Goal: Task Accomplishment & Management: Manage account settings

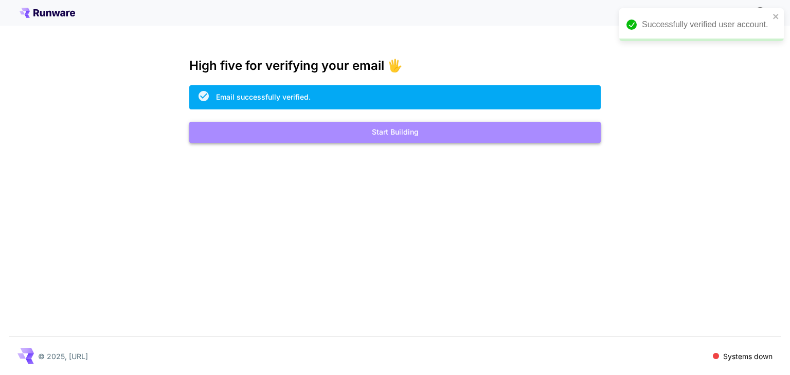
click at [377, 136] on button "Start Building" at bounding box center [394, 132] width 411 height 21
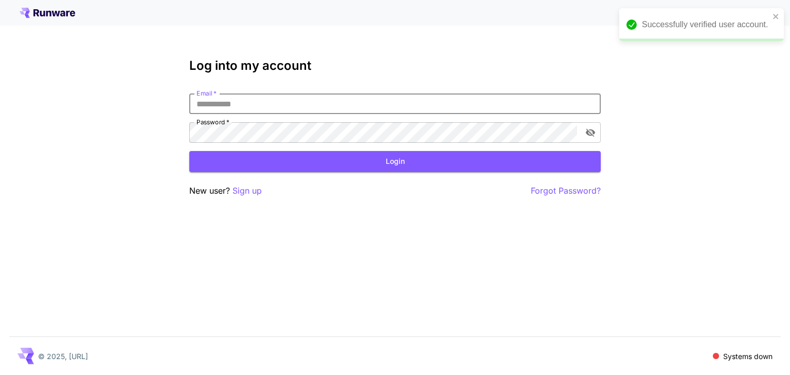
click at [302, 110] on input "Email   *" at bounding box center [394, 104] width 411 height 21
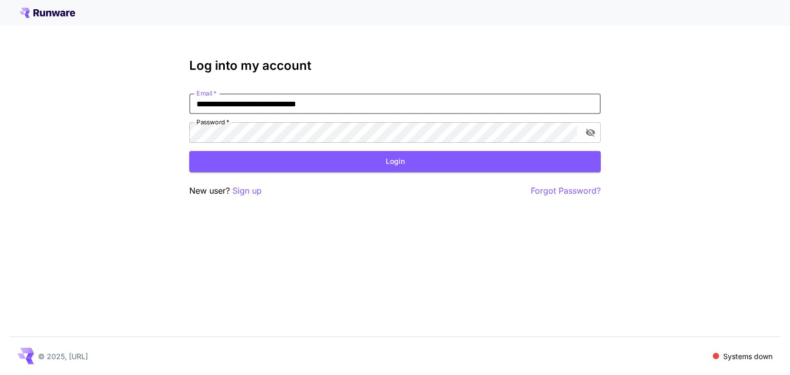
type input "**********"
click at [333, 157] on button "Login" at bounding box center [394, 161] width 411 height 21
click at [564, 189] on p "Forgot Password?" at bounding box center [566, 191] width 70 height 13
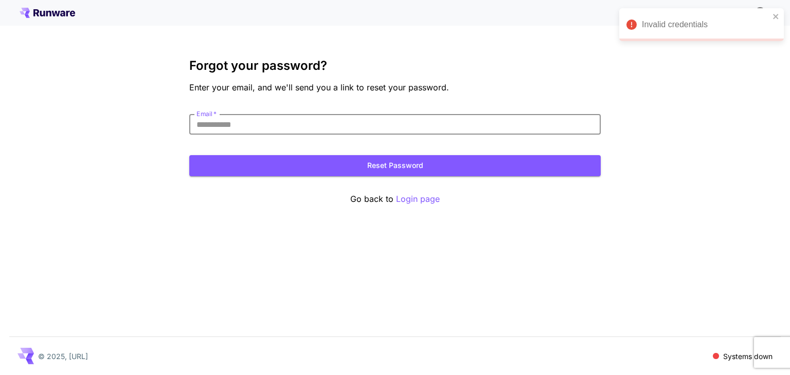
click at [415, 122] on input "Email   *" at bounding box center [394, 124] width 411 height 21
type input "**********"
click at [373, 167] on button "Reset Password" at bounding box center [394, 165] width 411 height 21
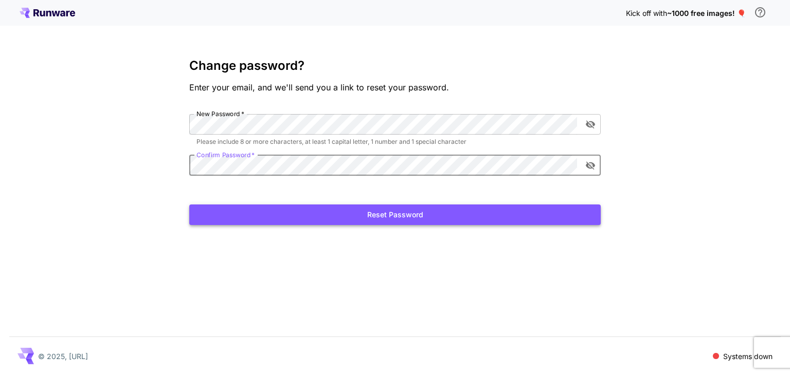
click at [413, 220] on button "Reset Password" at bounding box center [394, 215] width 411 height 21
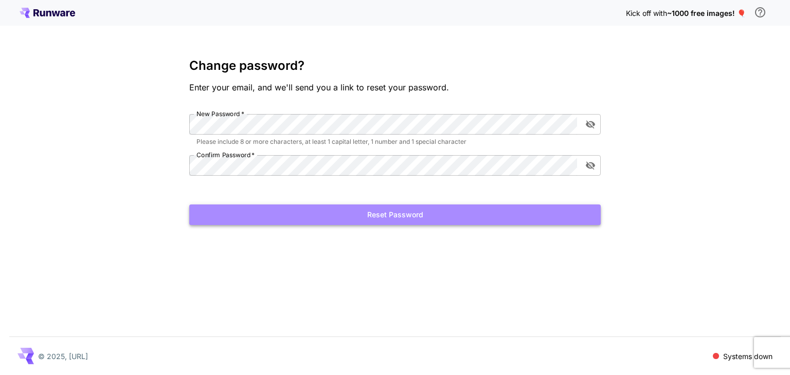
click at [311, 216] on button "Reset Password" at bounding box center [394, 215] width 411 height 21
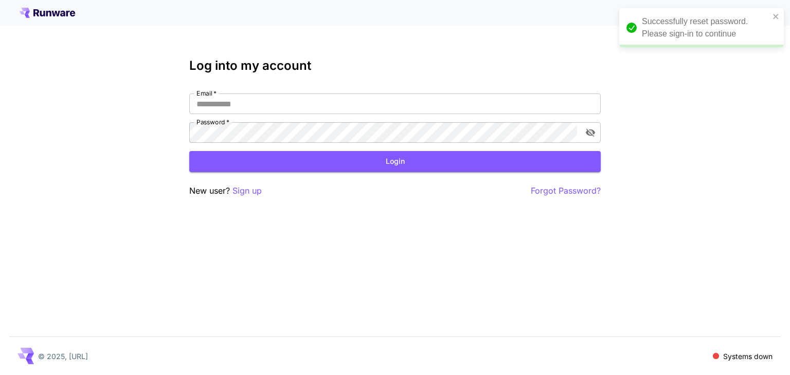
type input "**********"
click at [300, 162] on button "Login" at bounding box center [394, 161] width 411 height 21
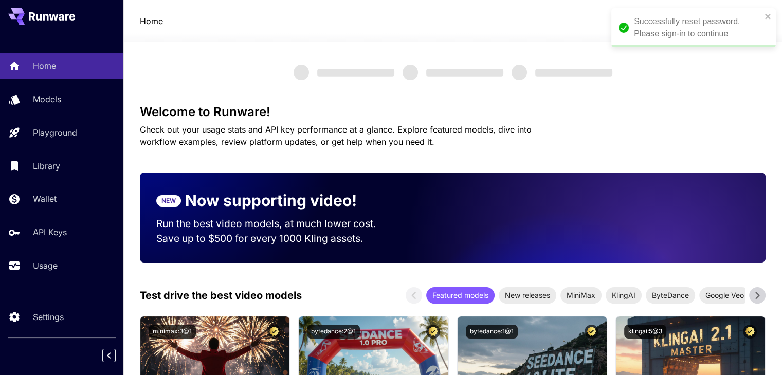
click at [763, 15] on div "Successfully reset password. Please sign-in to continue" at bounding box center [689, 27] width 149 height 31
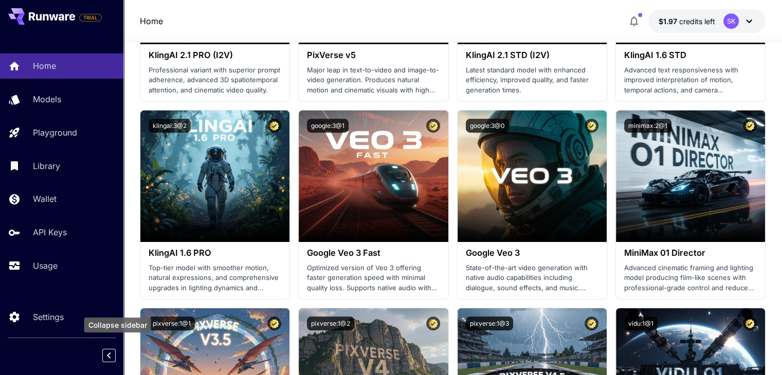
scroll to position [617, 0]
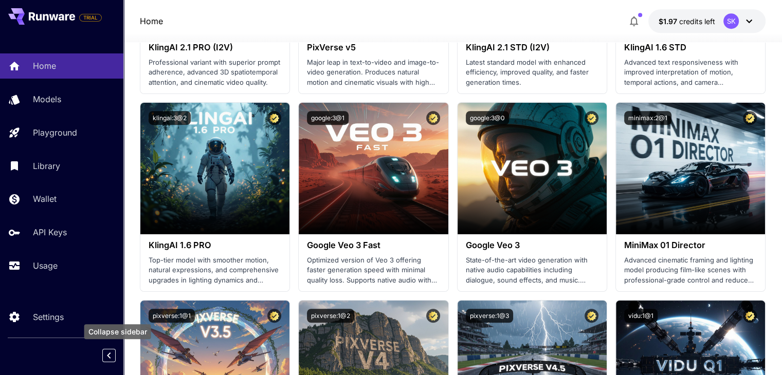
click at [104, 356] on icon "Collapse sidebar" at bounding box center [109, 356] width 12 height 12
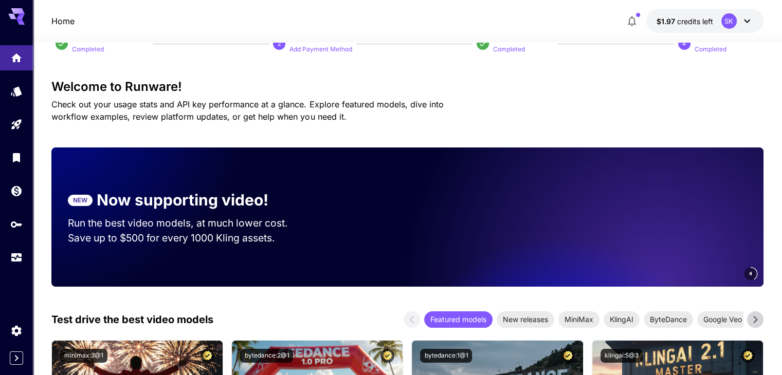
scroll to position [0, 0]
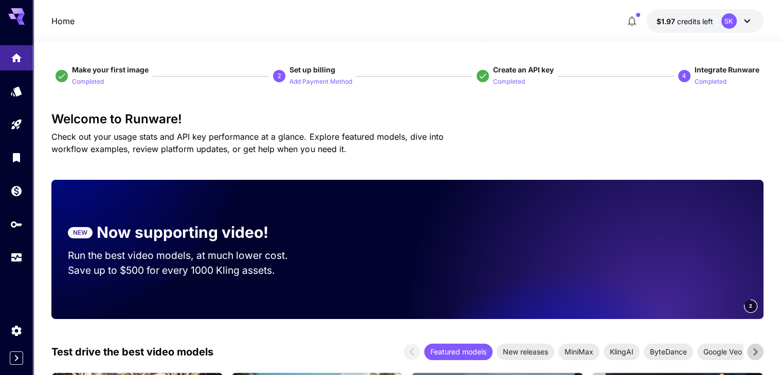
click at [743, 21] on icon at bounding box center [747, 21] width 12 height 12
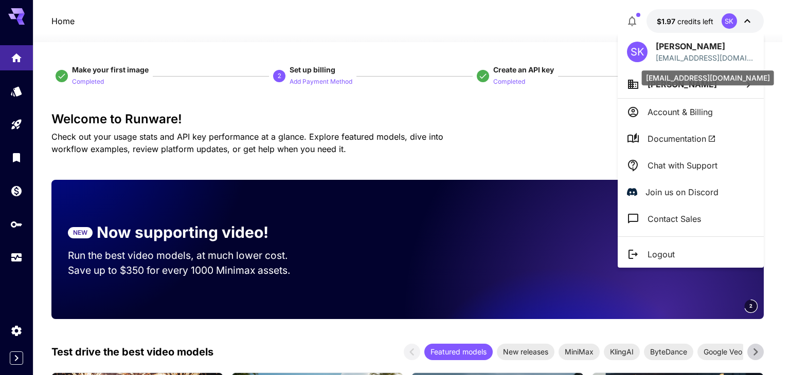
click at [720, 62] on p "[EMAIL_ADDRESS][DOMAIN_NAME]" at bounding box center [704, 57] width 99 height 11
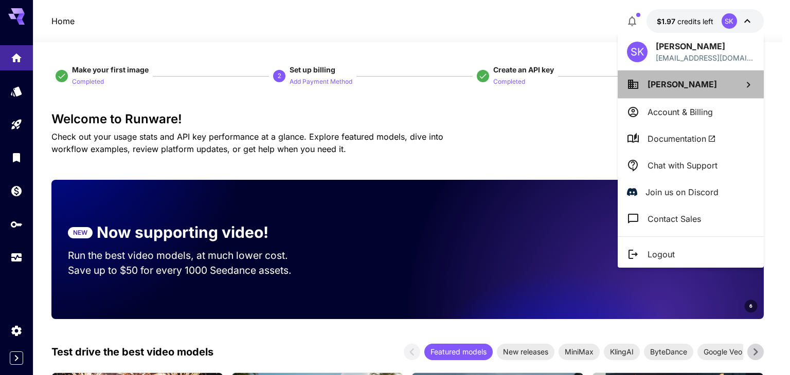
click at [677, 89] on span "[PERSON_NAME]" at bounding box center [681, 84] width 69 height 10
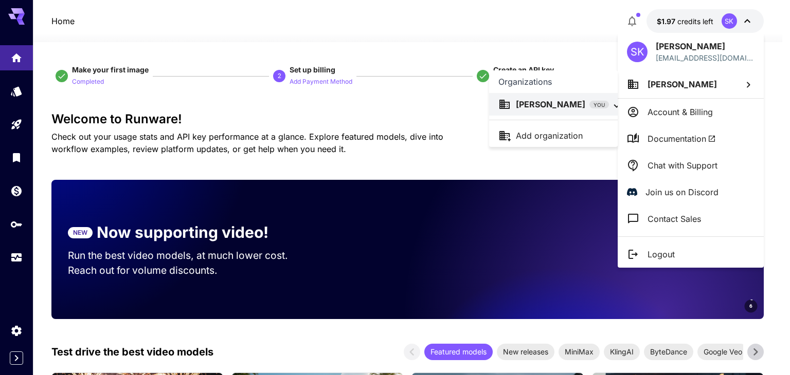
click at [594, 168] on div at bounding box center [395, 187] width 790 height 375
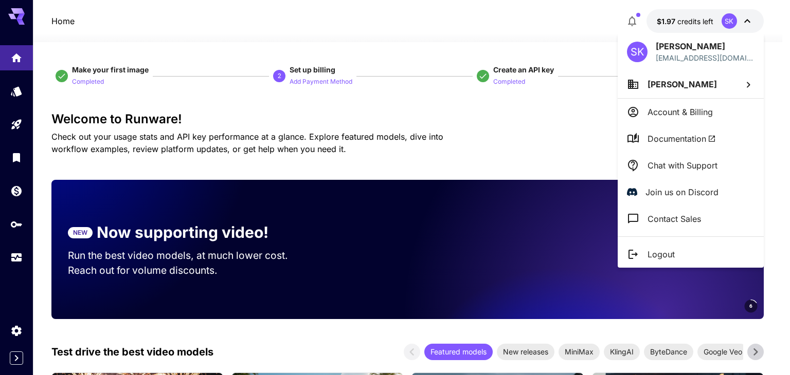
click at [590, 161] on div at bounding box center [395, 187] width 790 height 375
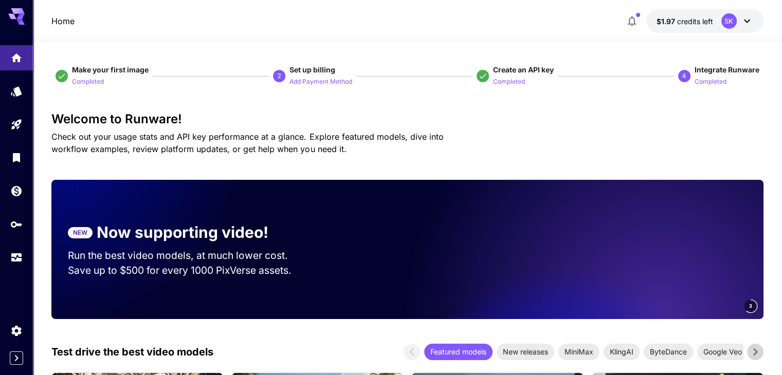
click at [13, 13] on icon at bounding box center [16, 16] width 16 height 16
click at [23, 88] on icon "Models" at bounding box center [17, 88] width 12 height 12
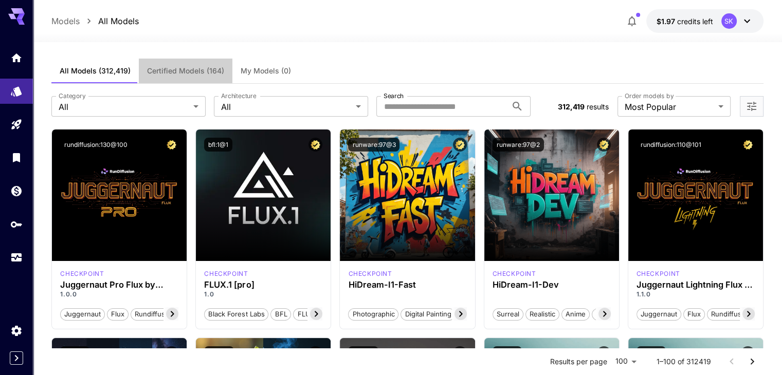
click at [195, 70] on span "Certified Models (164)" at bounding box center [185, 70] width 77 height 9
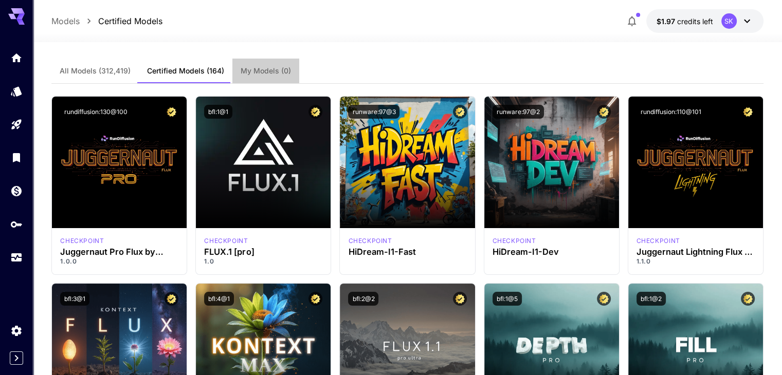
click at [267, 76] on button "My Models (0)" at bounding box center [265, 71] width 67 height 25
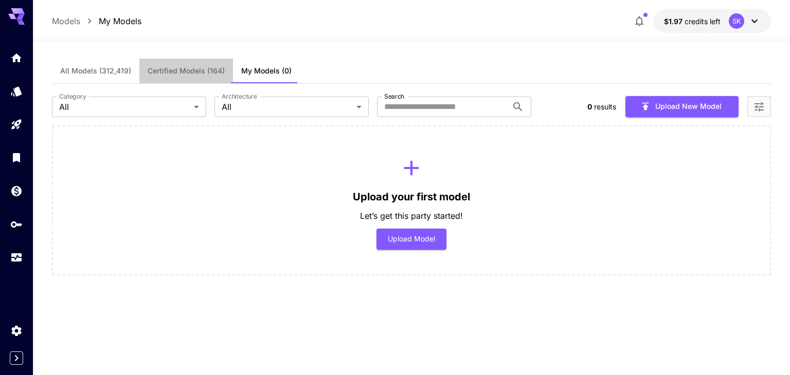
click at [193, 71] on span "Certified Models (164)" at bounding box center [186, 70] width 77 height 9
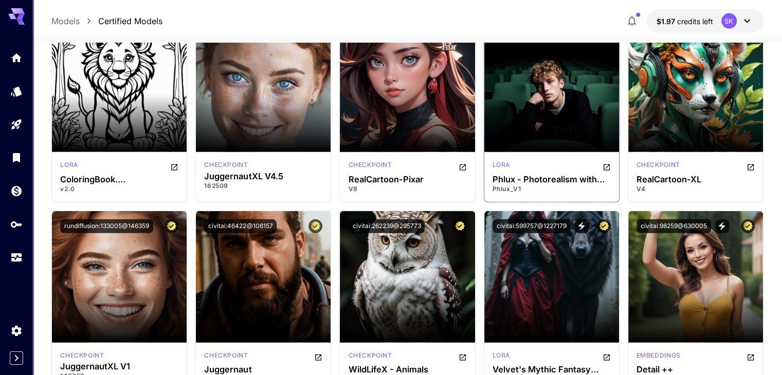
scroll to position [2982, 0]
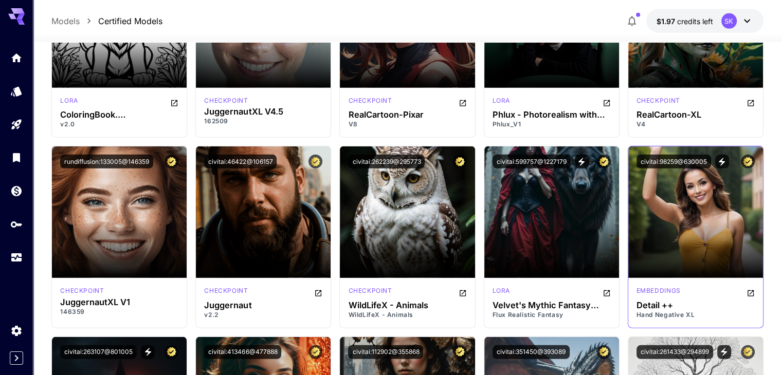
click at [687, 242] on section at bounding box center [695, 250] width 135 height 58
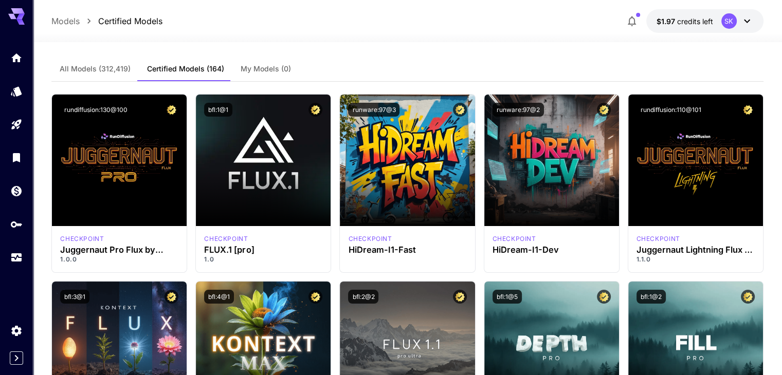
scroll to position [0, 0]
